Goal: Transaction & Acquisition: Subscribe to service/newsletter

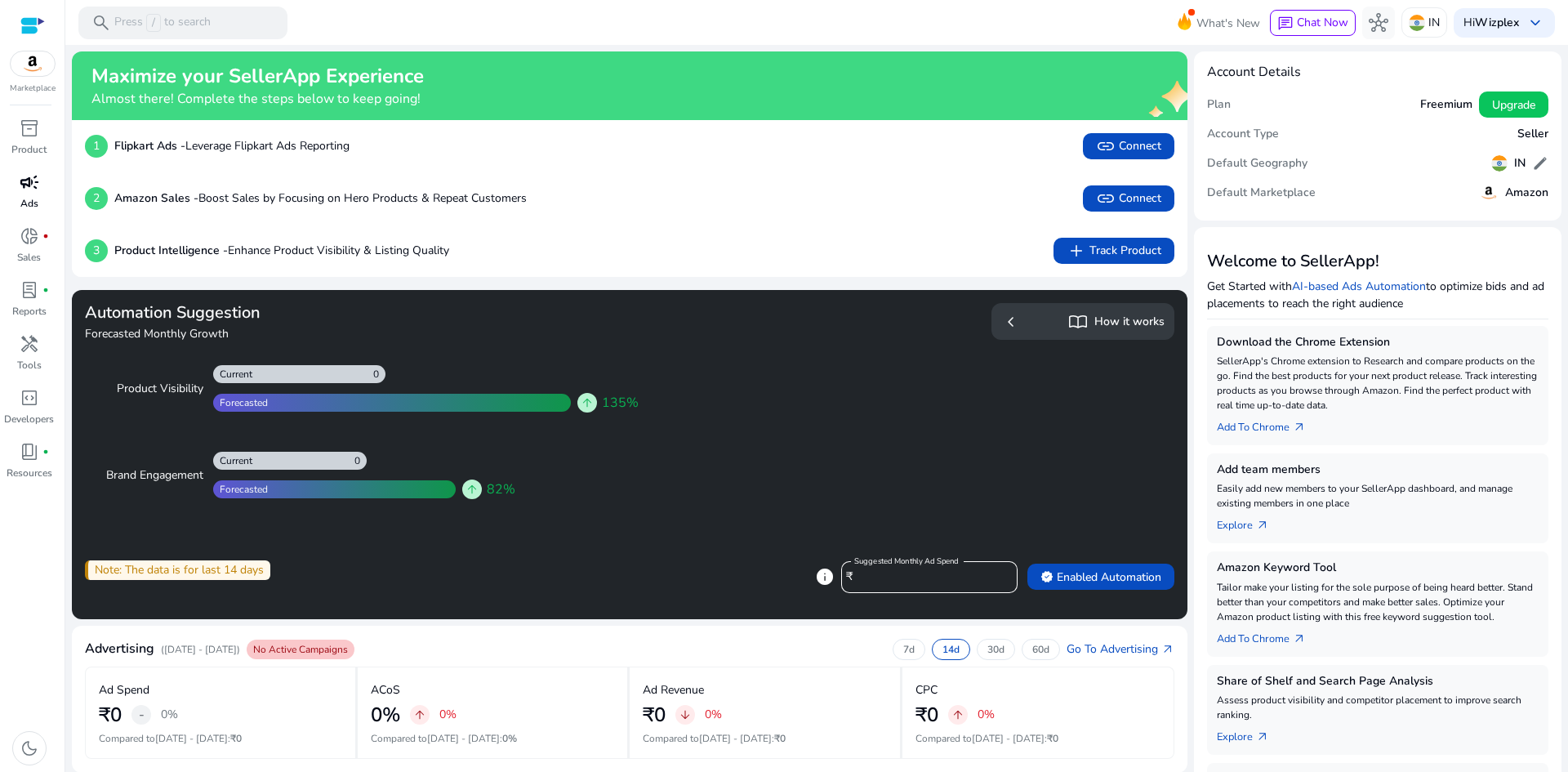
click at [32, 198] on p "Ads" at bounding box center [29, 202] width 18 height 15
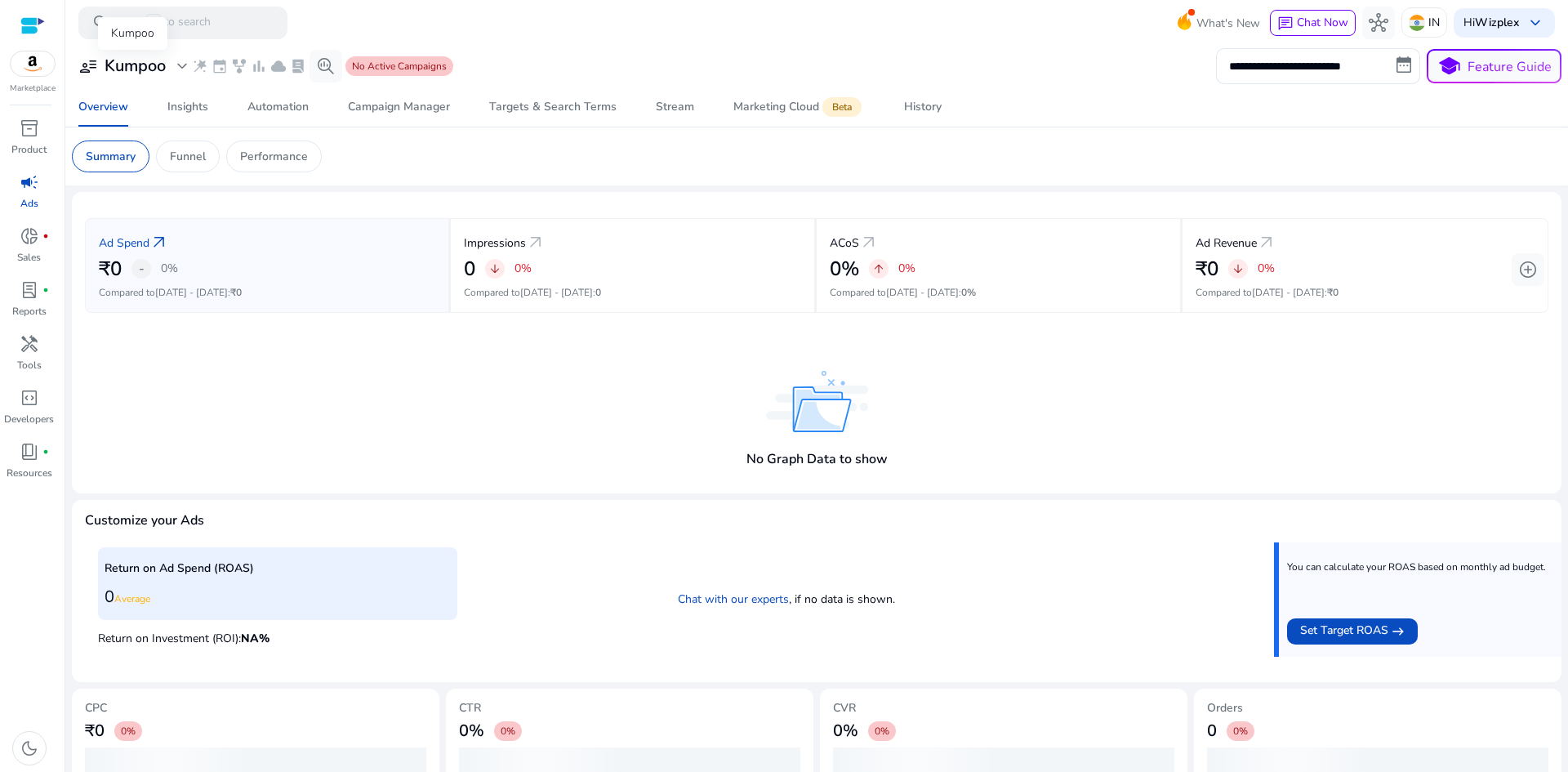
click at [183, 64] on span "expand_more" at bounding box center [182, 66] width 19 height 19
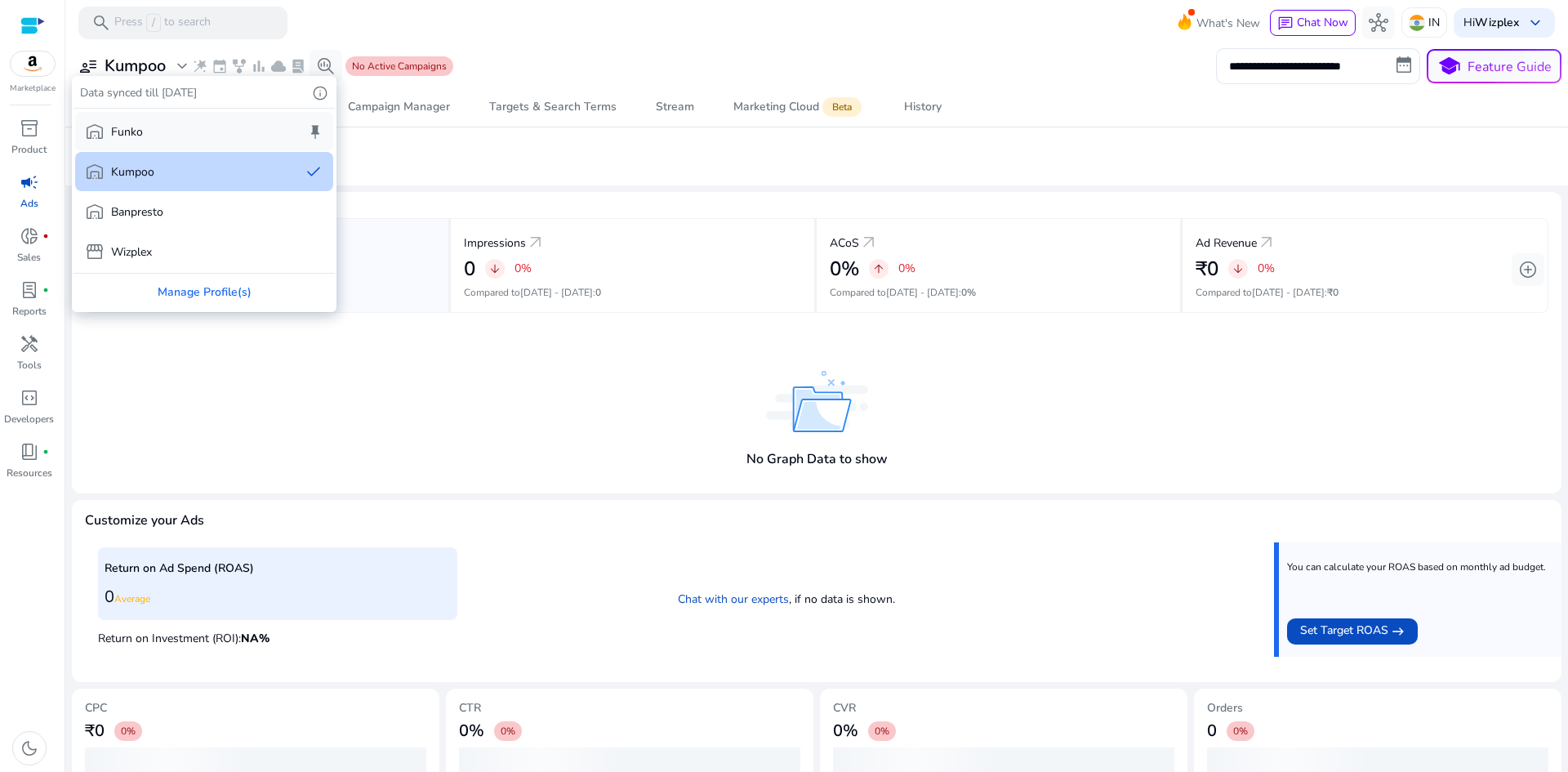
click at [183, 137] on div "warehouse Funko keep" at bounding box center [204, 132] width 258 height 39
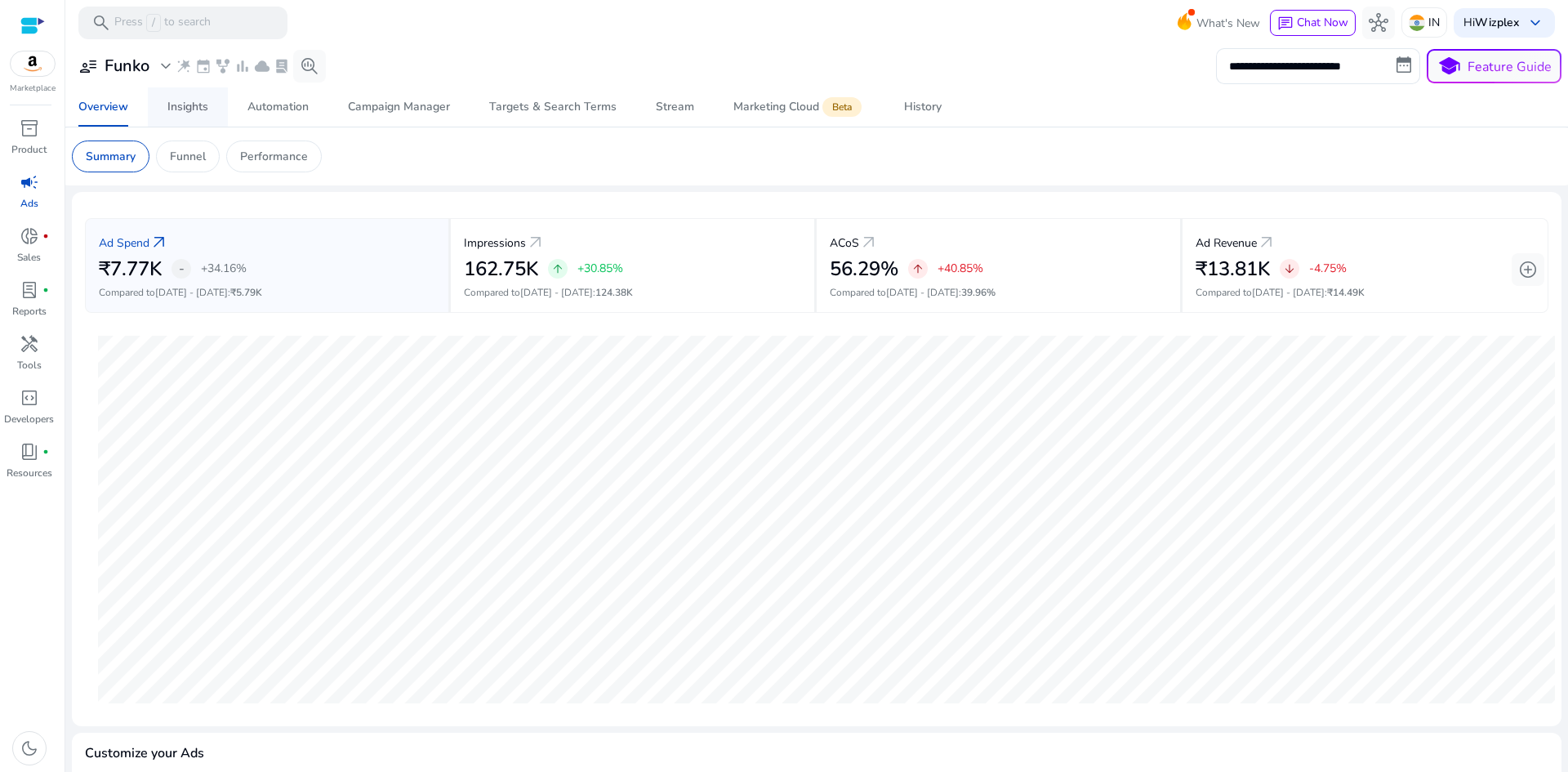
click at [182, 105] on div "Insights" at bounding box center [188, 108] width 41 height 12
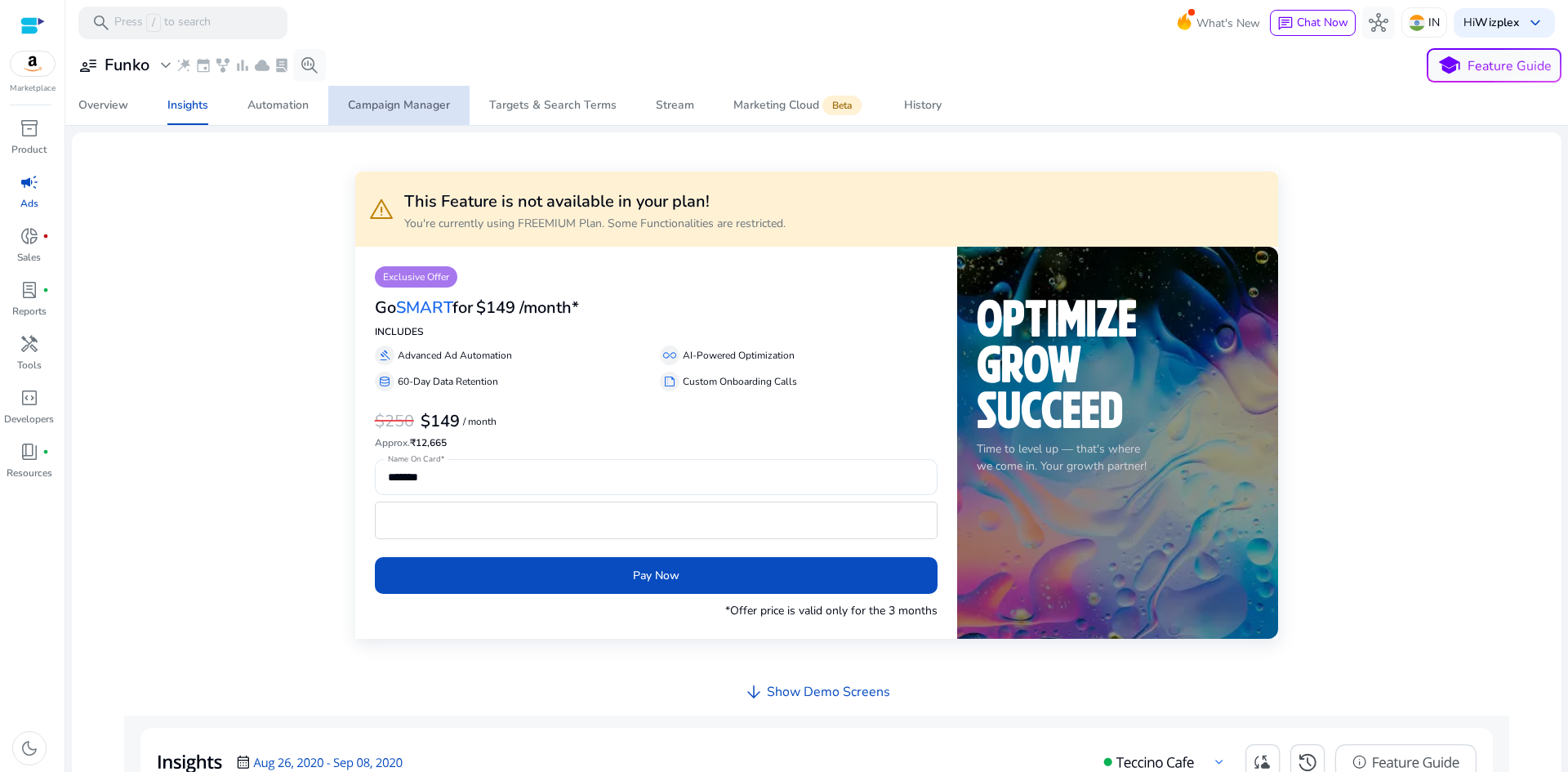
click at [393, 101] on div "Campaign Manager" at bounding box center [398, 106] width 102 height 12
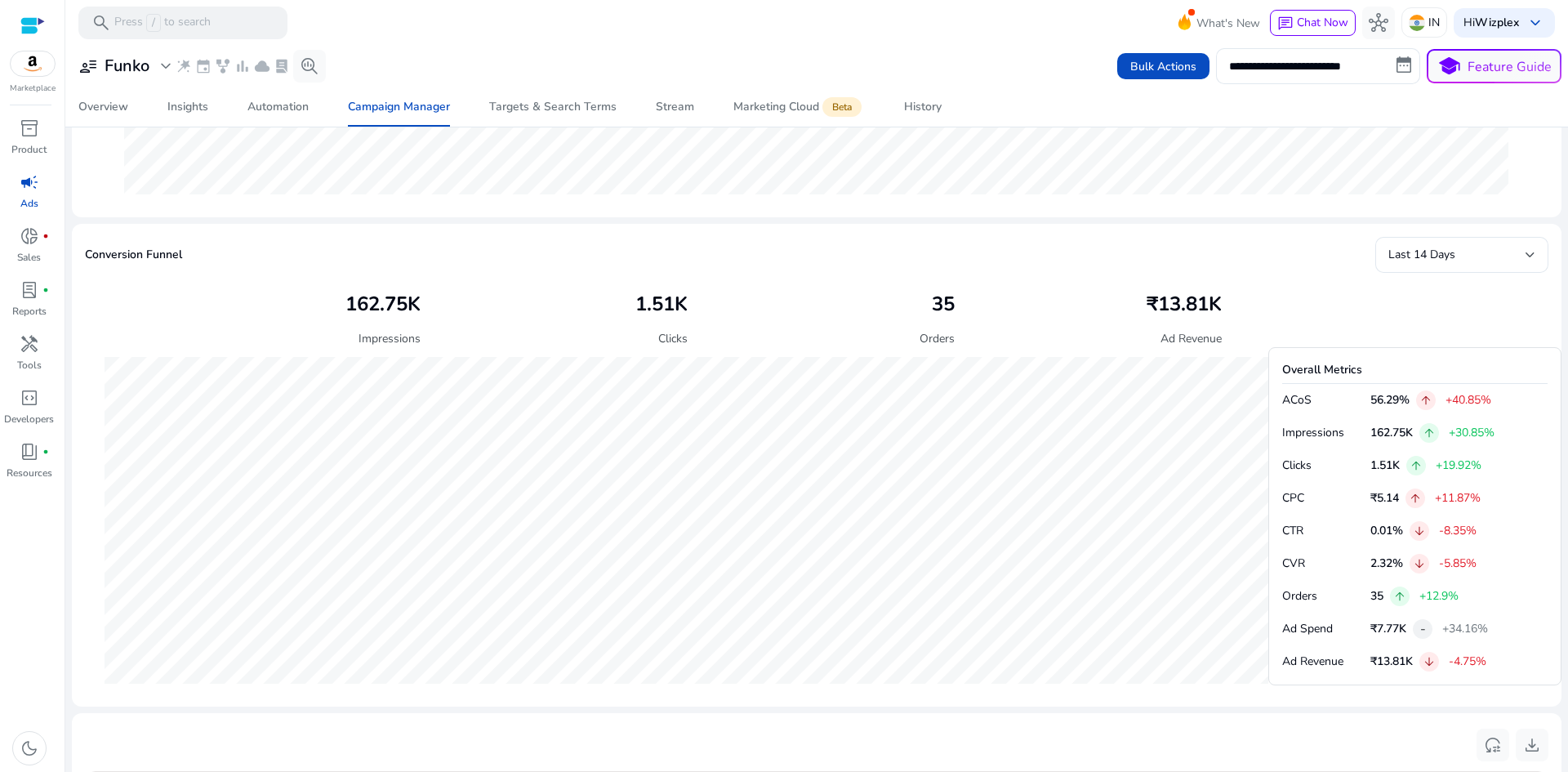
scroll to position [289, 0]
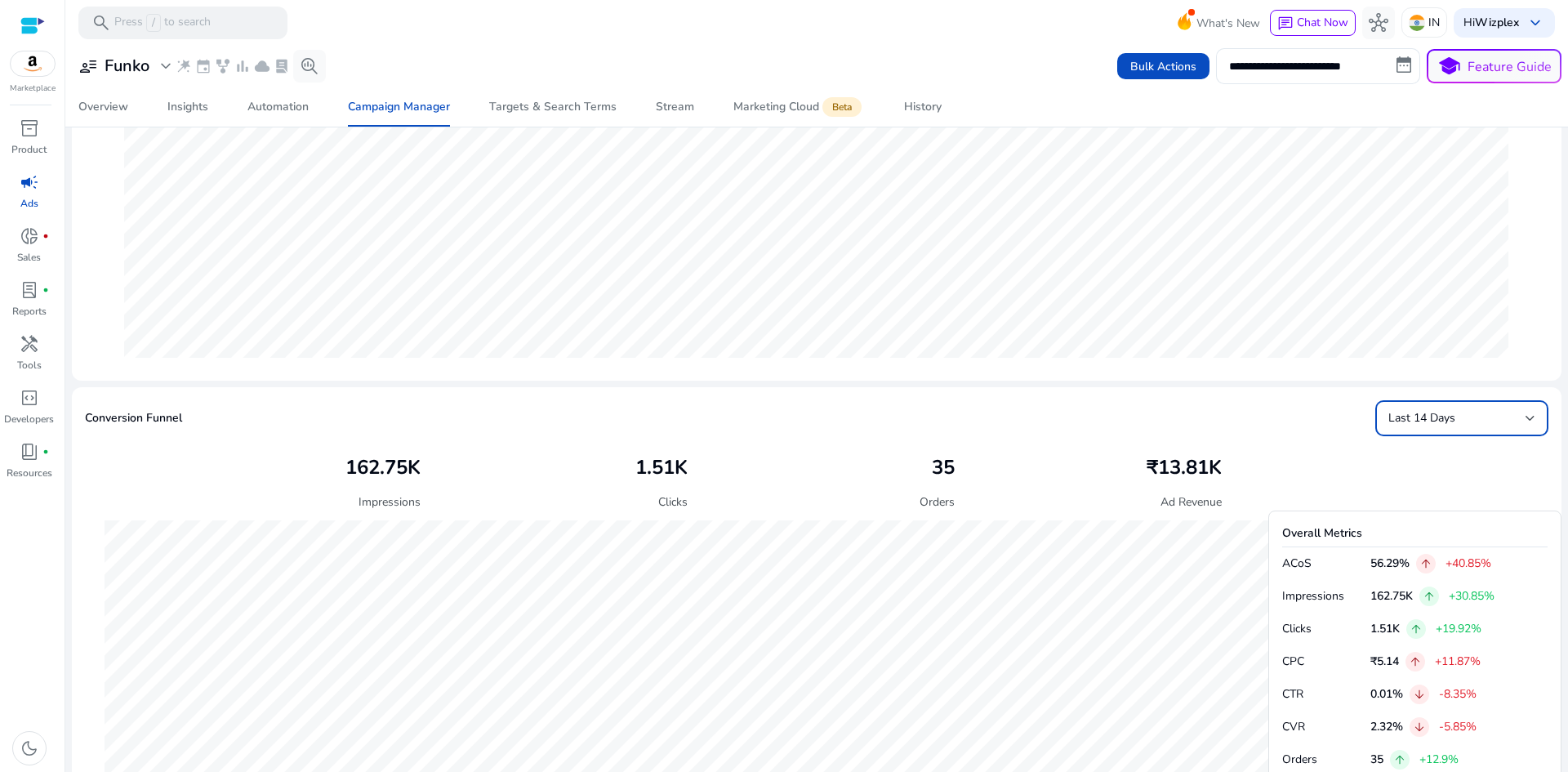
click at [1443, 410] on span "Last 14 Days" at bounding box center [1421, 417] width 67 height 15
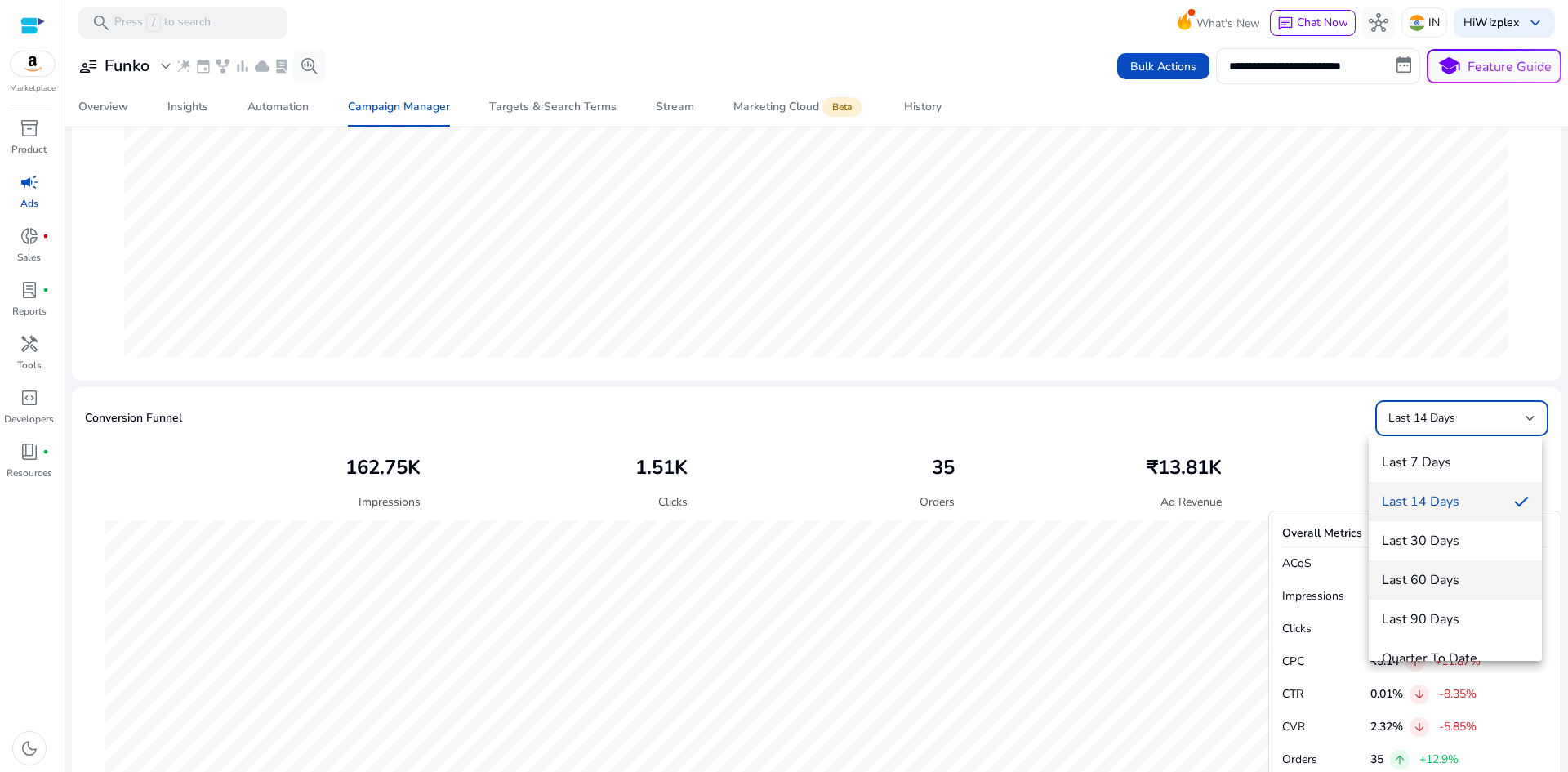
click at [1440, 580] on span "Last 60 Days" at bounding box center [1456, 579] width 147 height 18
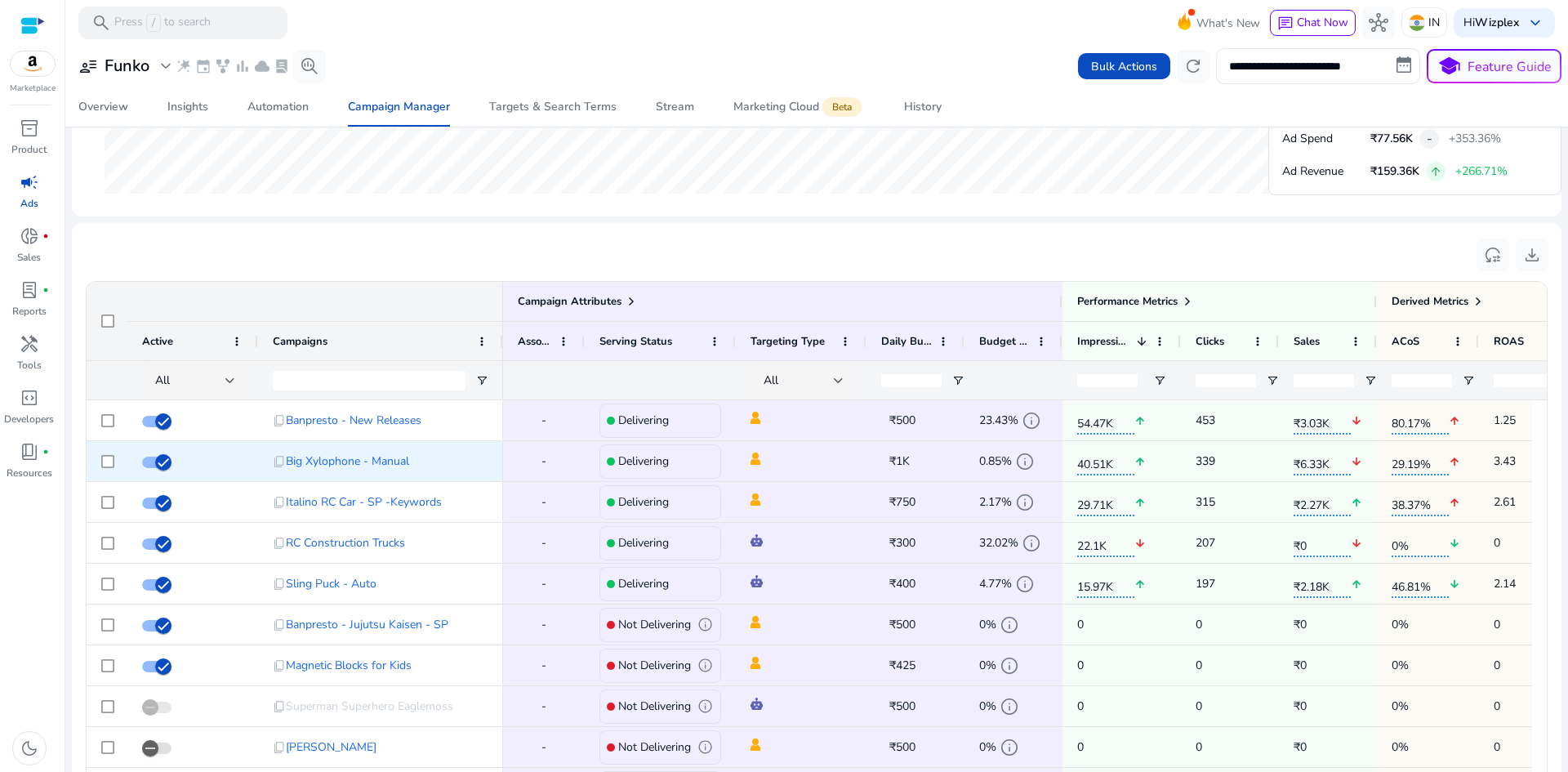
scroll to position [534, 0]
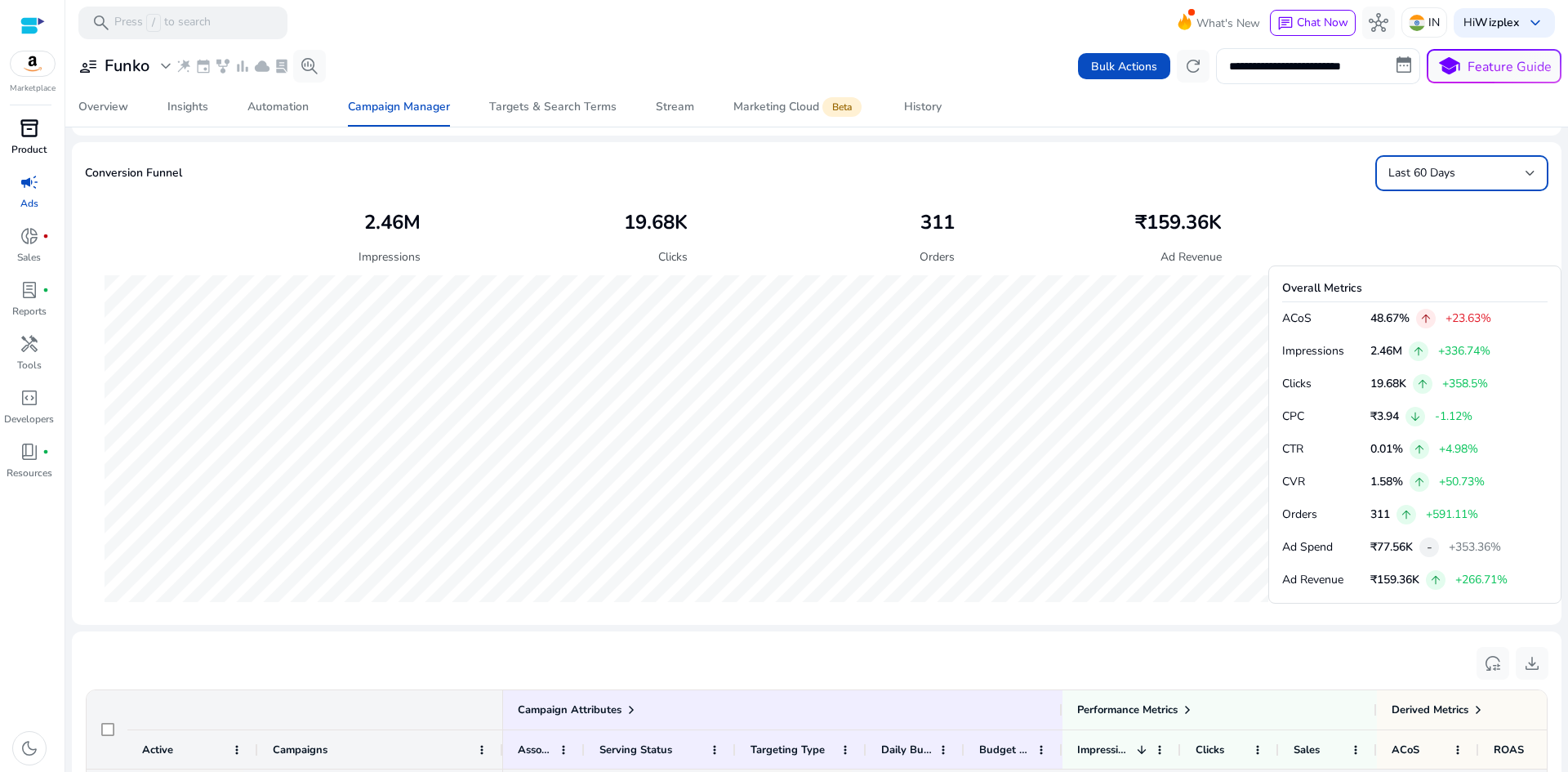
click at [37, 131] on span "inventory_2" at bounding box center [29, 128] width 19 height 19
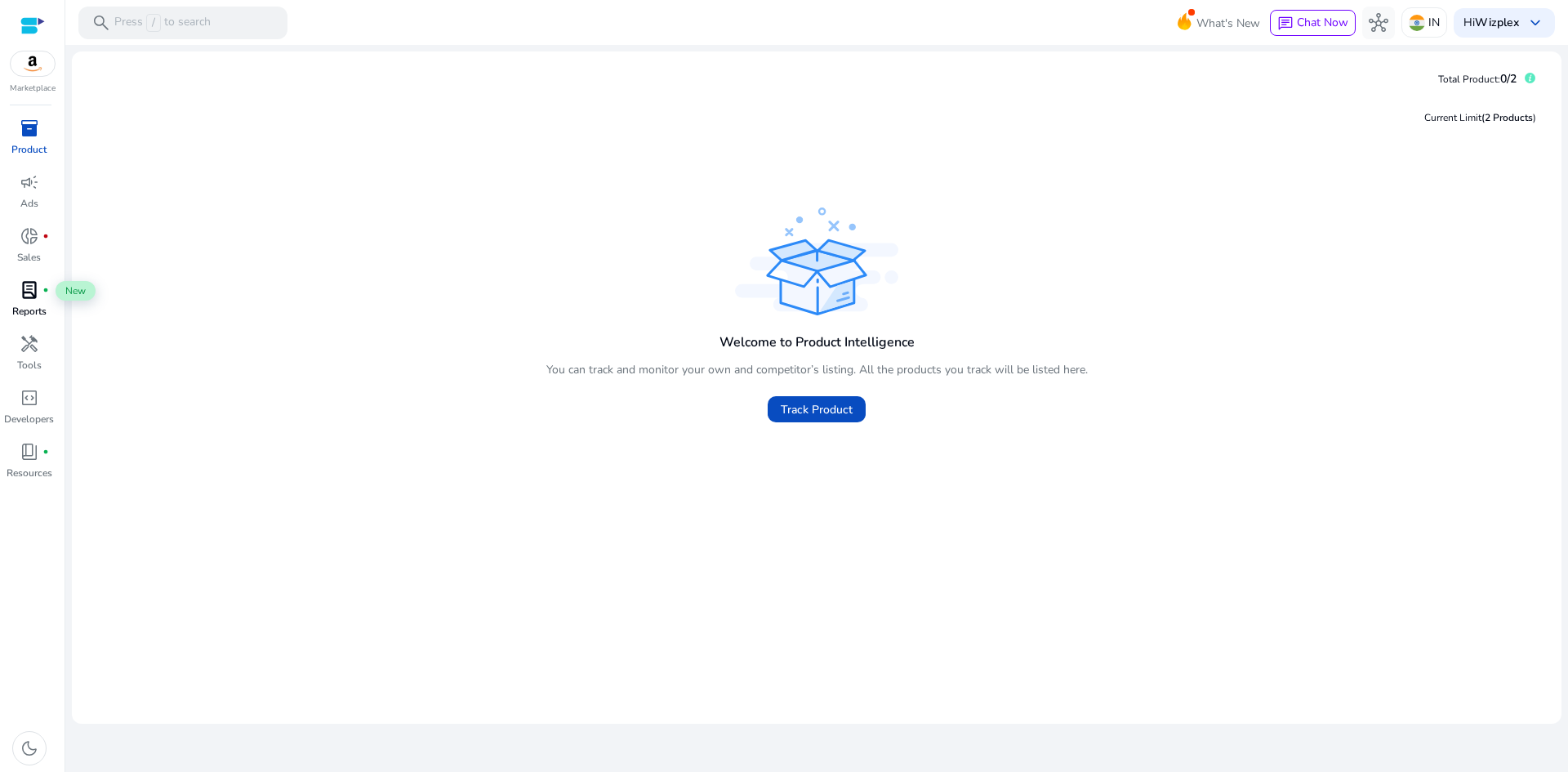
click at [23, 283] on span "lab_profile" at bounding box center [29, 290] width 19 height 19
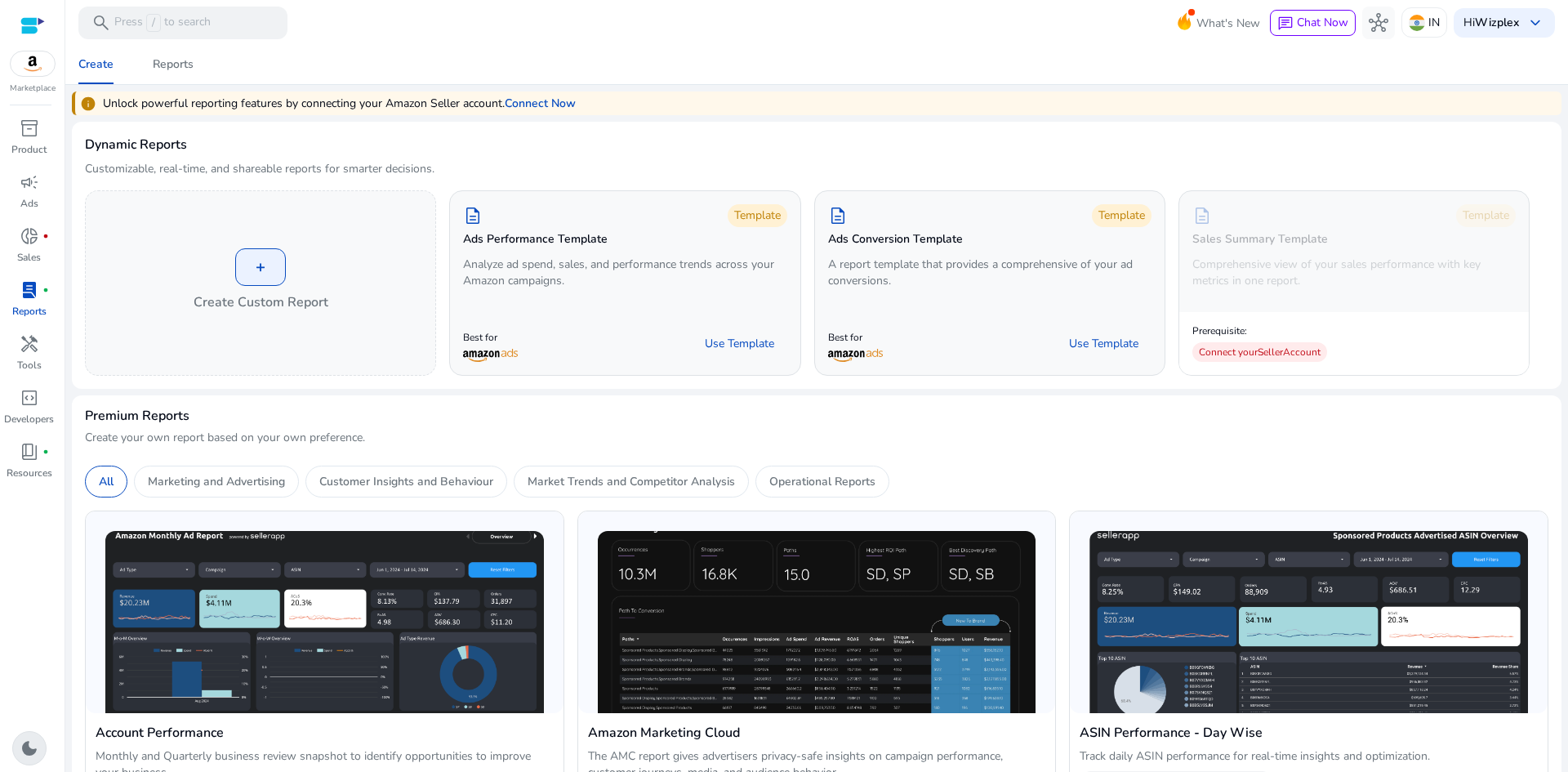
click at [25, 757] on span "dark_mode" at bounding box center [29, 748] width 19 height 19
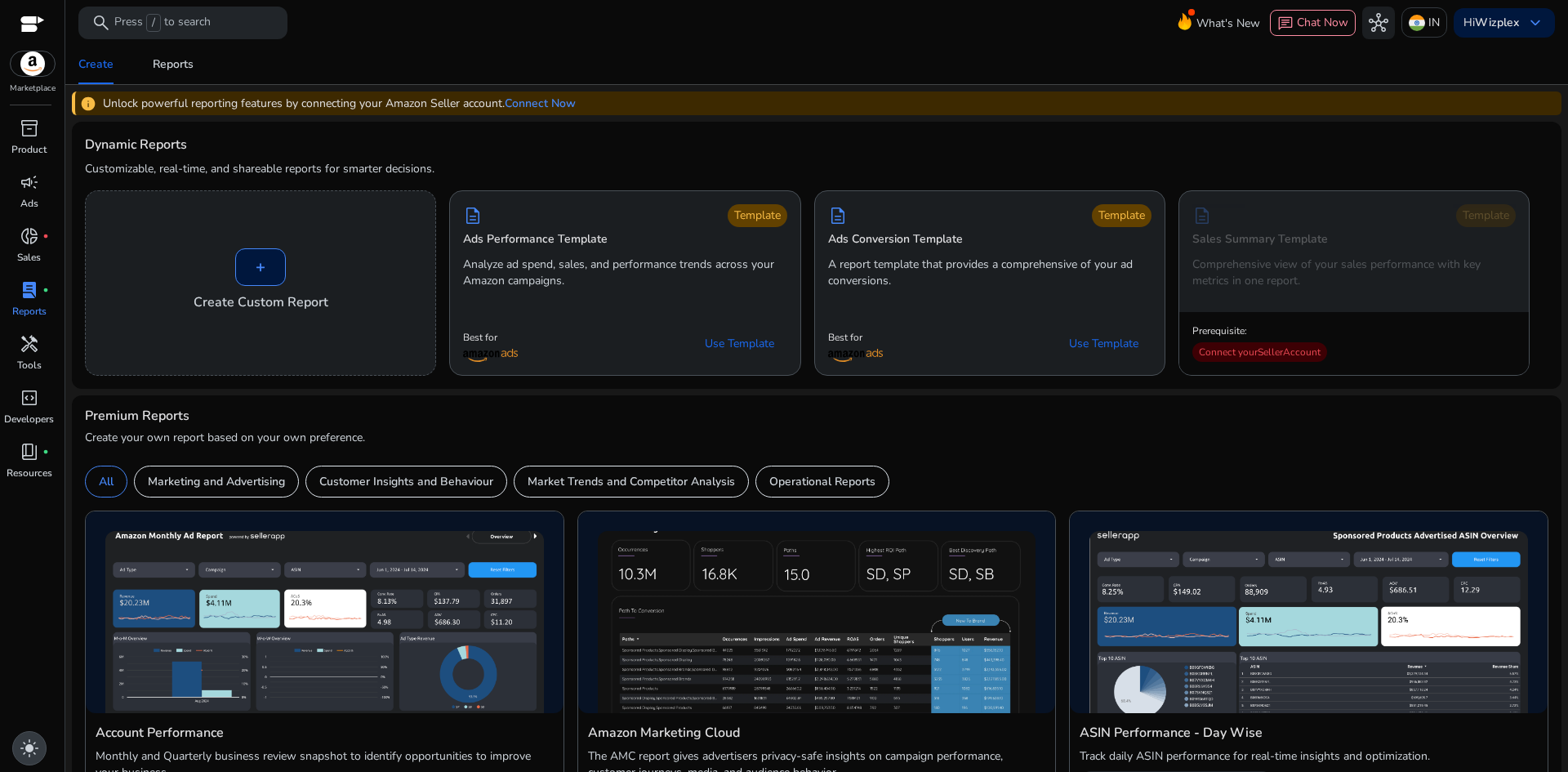
click at [25, 757] on span "light_mode" at bounding box center [29, 748] width 19 height 19
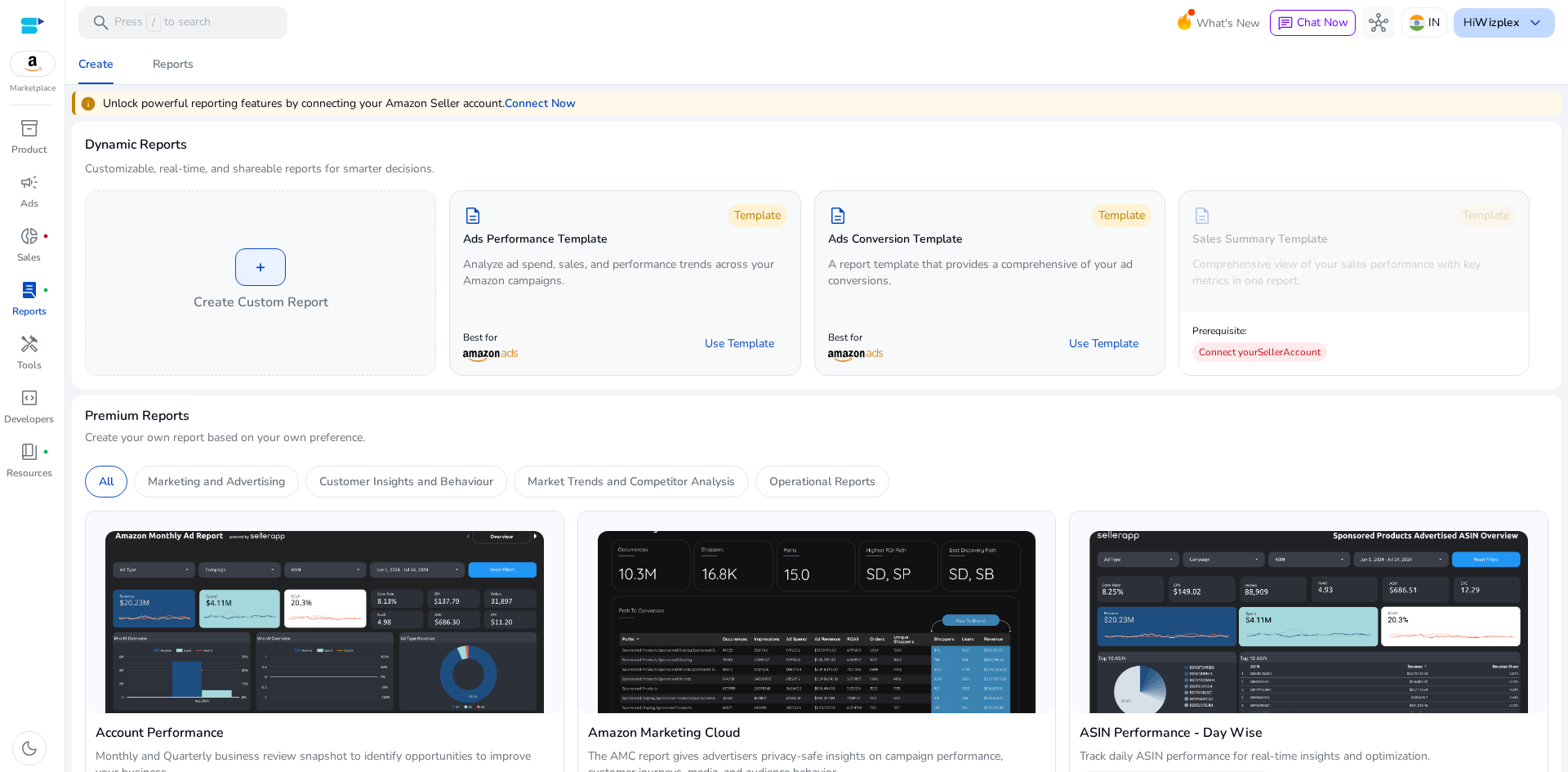
click at [1511, 21] on b "Wizplex" at bounding box center [1497, 22] width 45 height 15
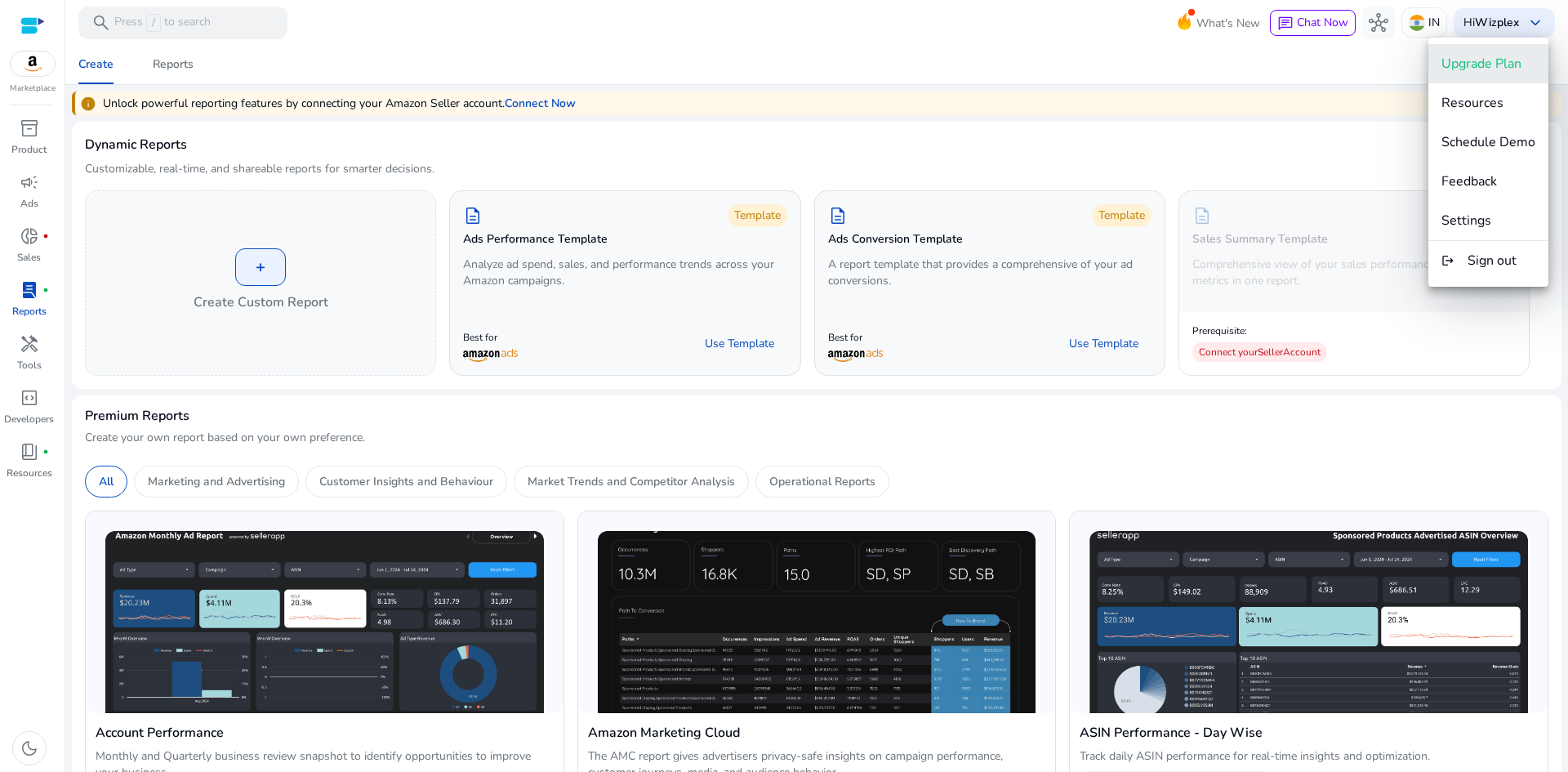
click at [1493, 59] on span "Upgrade Plan" at bounding box center [1481, 63] width 80 height 18
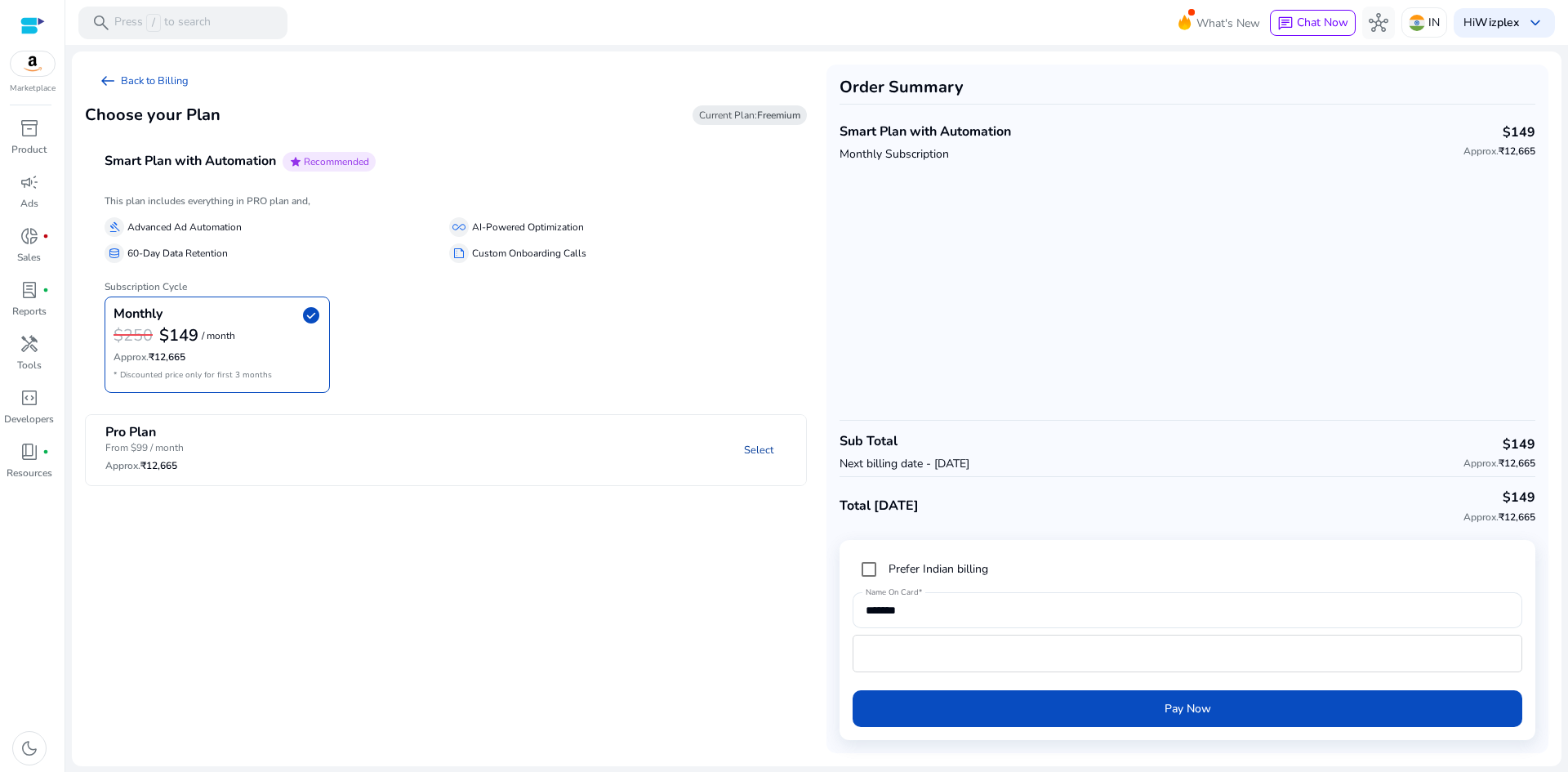
click at [756, 450] on link "Select" at bounding box center [758, 449] width 55 height 29
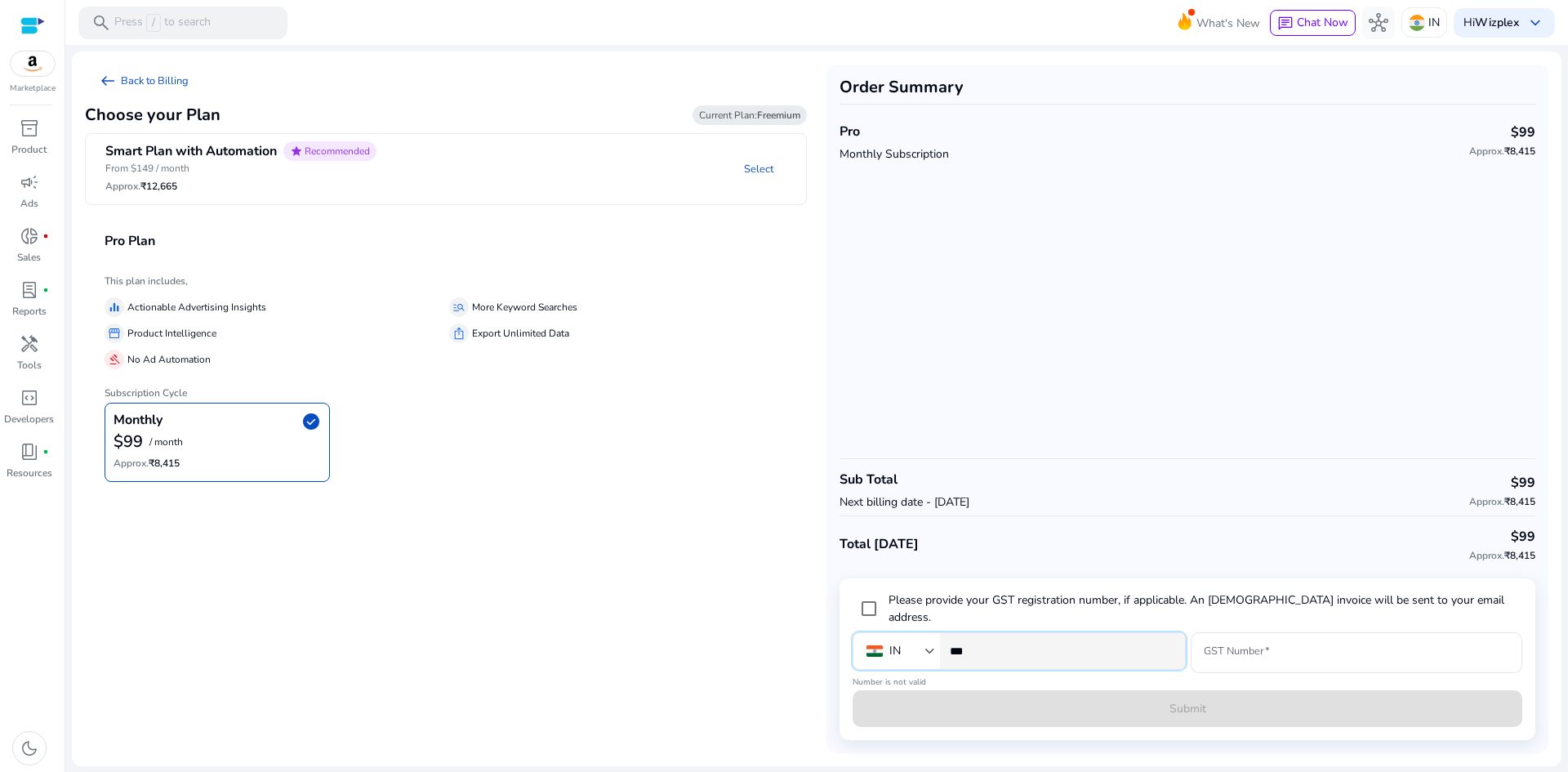
click at [1062, 655] on input "***" at bounding box center [1061, 651] width 222 height 18
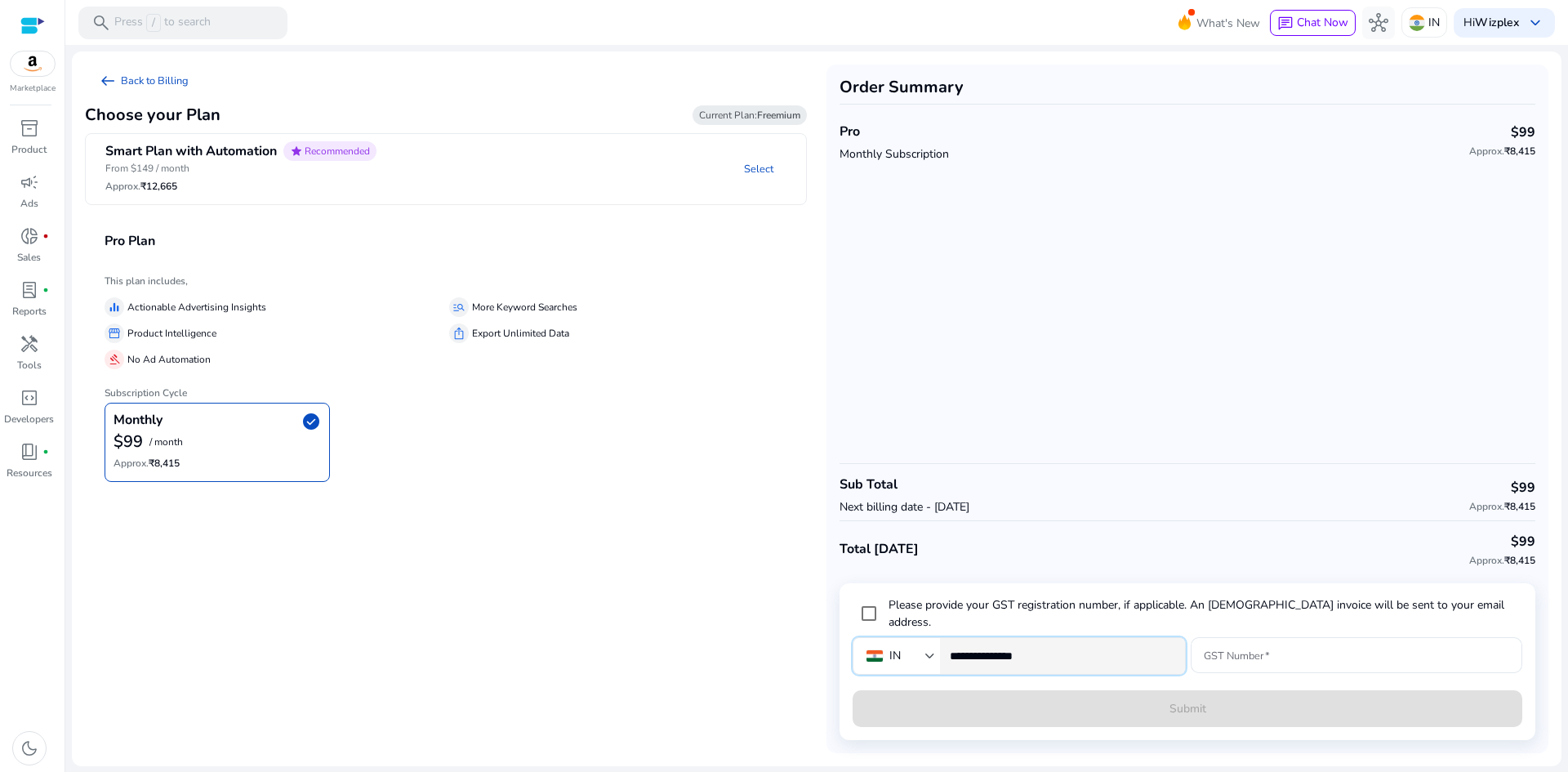
type input "**********"
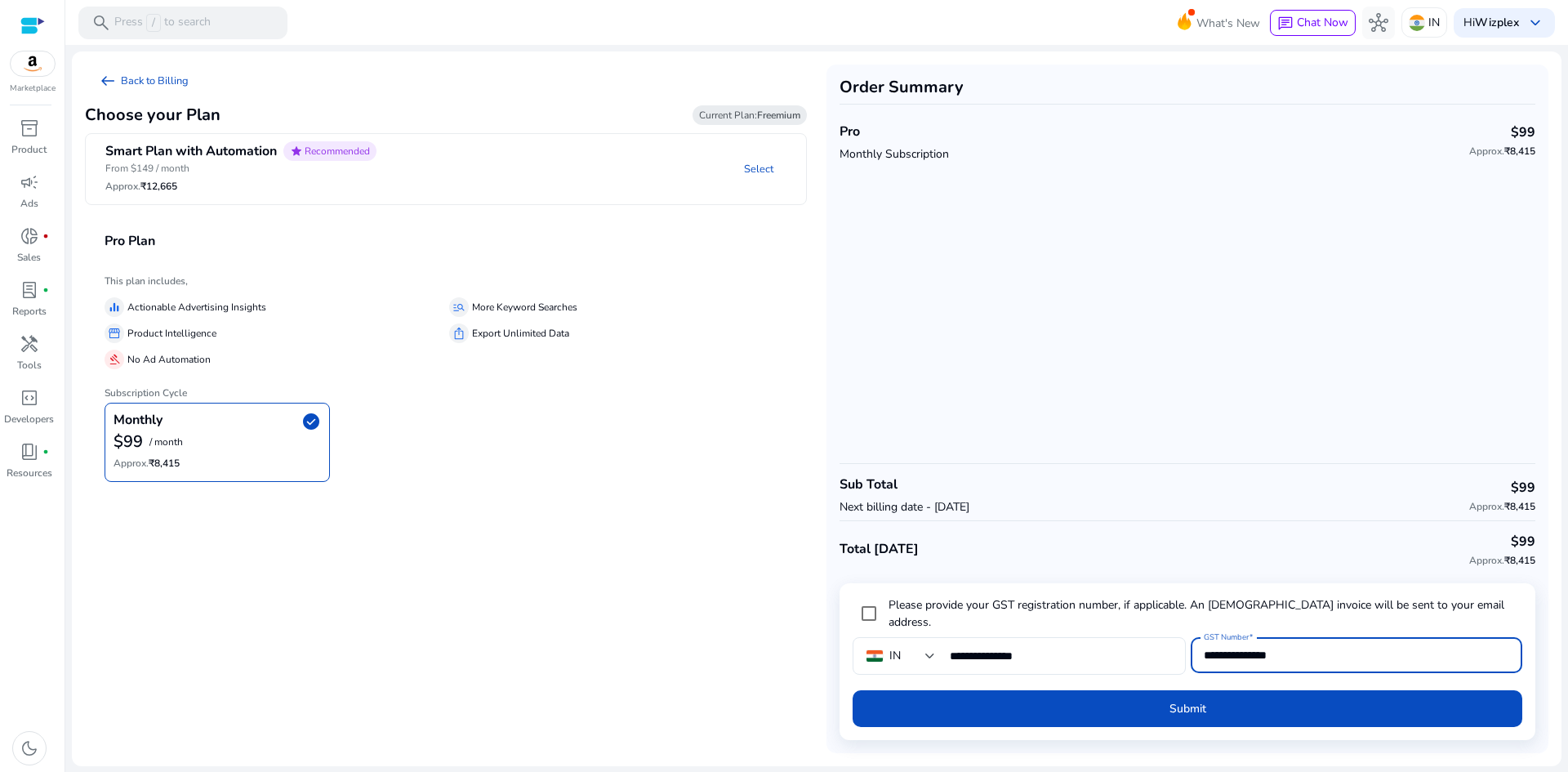
type input "**********"
click at [1215, 707] on span "submit" at bounding box center [1186, 709] width 669 height 39
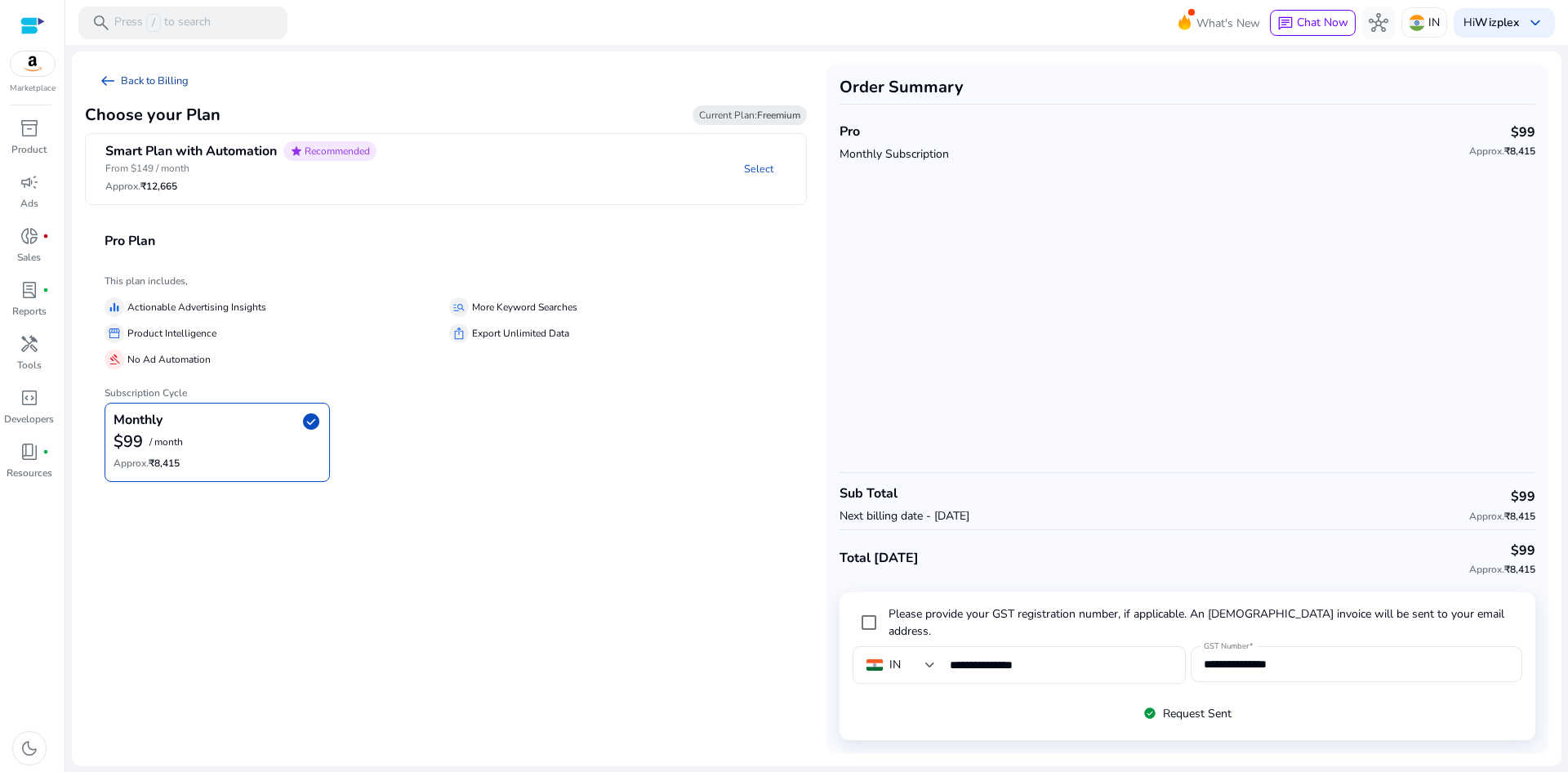
click at [163, 80] on link "arrow_left_alt Back to Billing" at bounding box center [143, 81] width 117 height 33
